Goal: Task Accomplishment & Management: Use online tool/utility

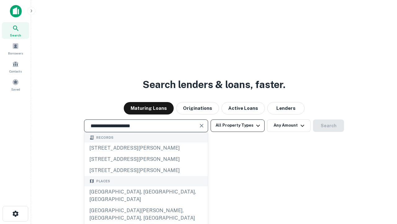
click at [146, 205] on div "[GEOGRAPHIC_DATA], [GEOGRAPHIC_DATA], [GEOGRAPHIC_DATA]" at bounding box center [146, 195] width 124 height 19
click at [238, 125] on button "All Property Types" at bounding box center [238, 125] width 54 height 12
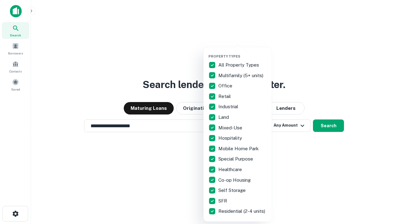
type input "**********"
click at [243, 52] on button "button" at bounding box center [243, 52] width 68 height 0
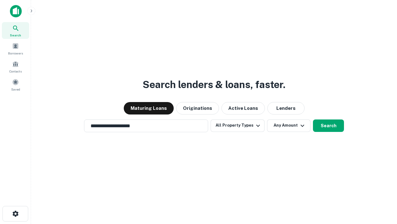
scroll to position [10, 0]
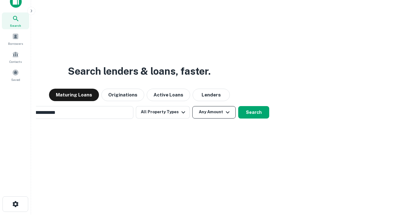
click at [193, 106] on button "Any Amount" at bounding box center [214, 112] width 43 height 12
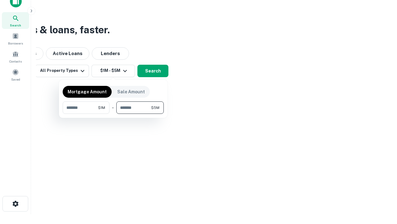
type input "*******"
click at [113, 114] on button "button" at bounding box center [113, 114] width 101 height 0
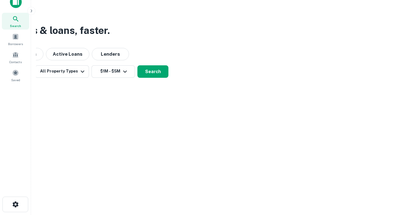
scroll to position [4, 115]
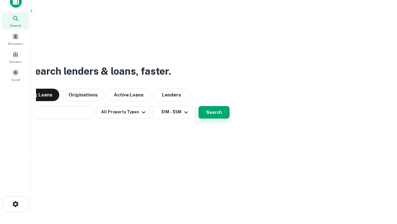
click at [199, 106] on button "Search" at bounding box center [214, 112] width 31 height 12
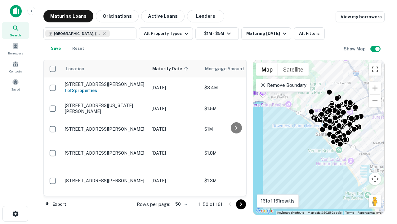
click at [180, 204] on body "Search Borrowers Contacts Saved Maturing Loans Originations Active Loans Lender…" at bounding box center [198, 112] width 397 height 224
click at [181, 188] on li "25" at bounding box center [181, 188] width 18 height 11
